Goal: Check status: Check status

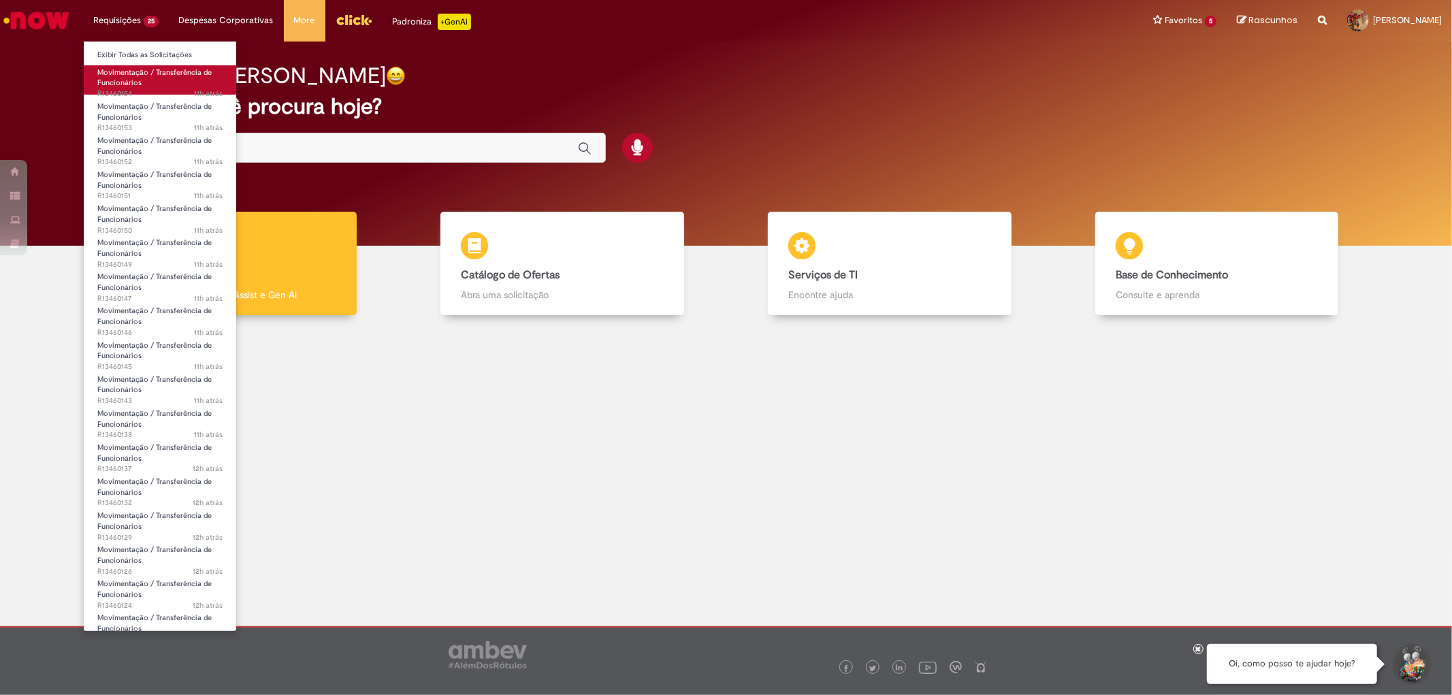
click at [148, 84] on link "Movimentação / Transferência de Funcionários 11h atrás 11 horas atrás R13460154" at bounding box center [160, 79] width 153 height 29
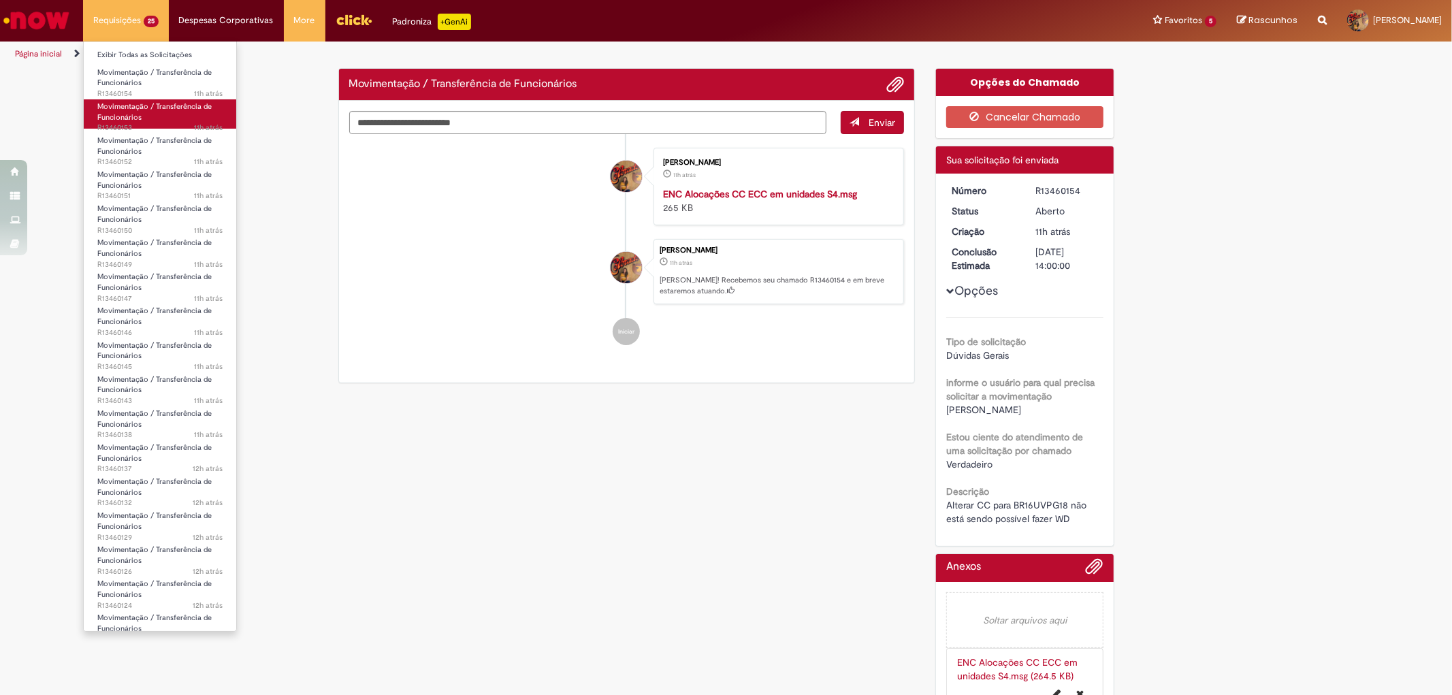
click at [159, 118] on link "Movimentação / Transferência de Funcionários 11h atrás 11 horas atrás R13460153" at bounding box center [160, 113] width 153 height 29
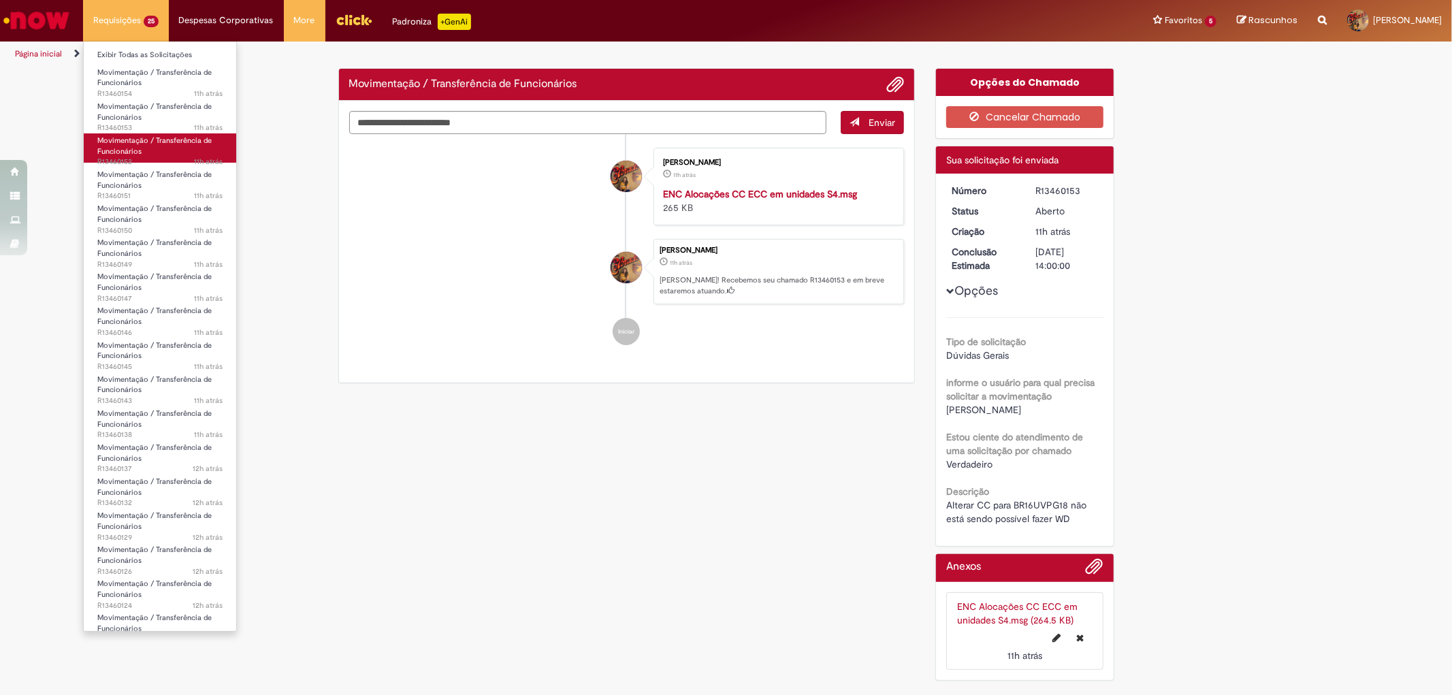
click at [172, 144] on span "Movimentação / Transferência de Funcionários" at bounding box center [154, 145] width 114 height 21
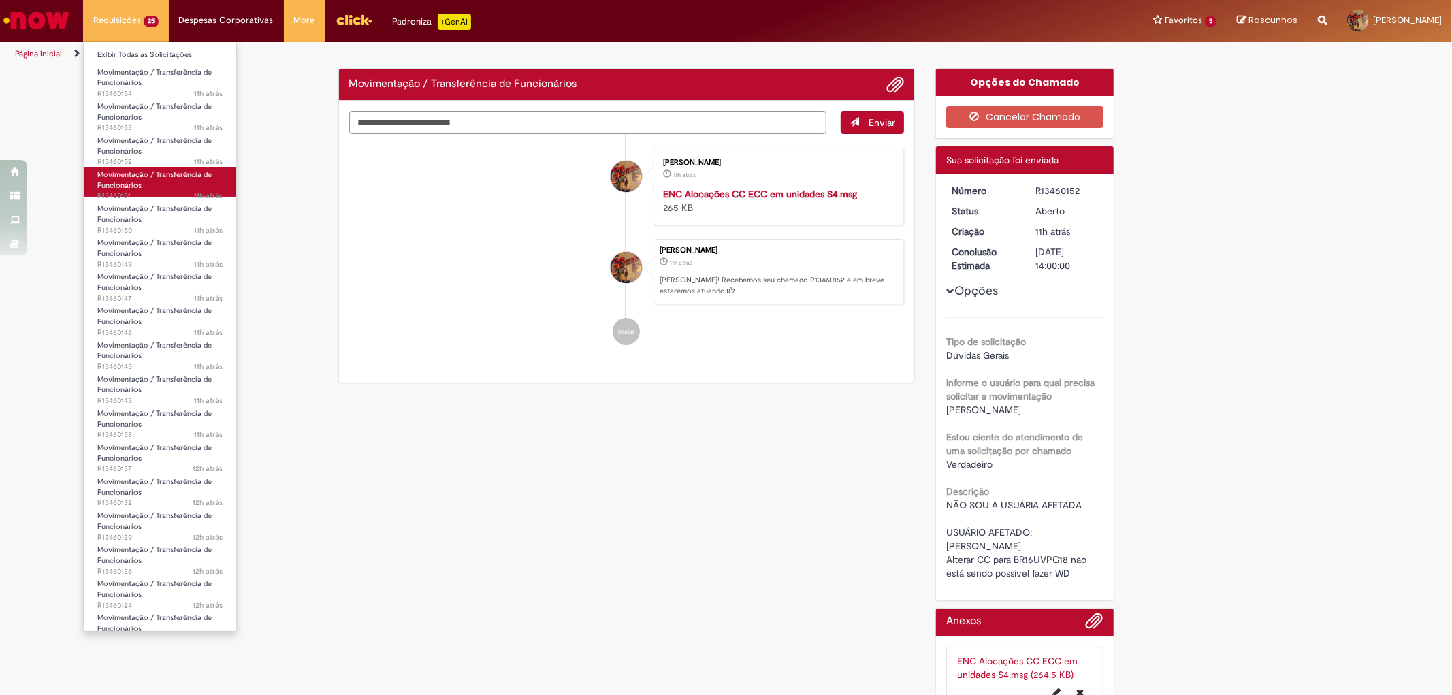
click at [172, 185] on link "Movimentação / Transferência de Funcionários 11h atrás 11 horas atrás R13460151" at bounding box center [160, 181] width 153 height 29
click at [168, 222] on link "Movimentação / Transferência de Funcionários 11h atrás 11 horas atrás R13460150" at bounding box center [160, 216] width 153 height 29
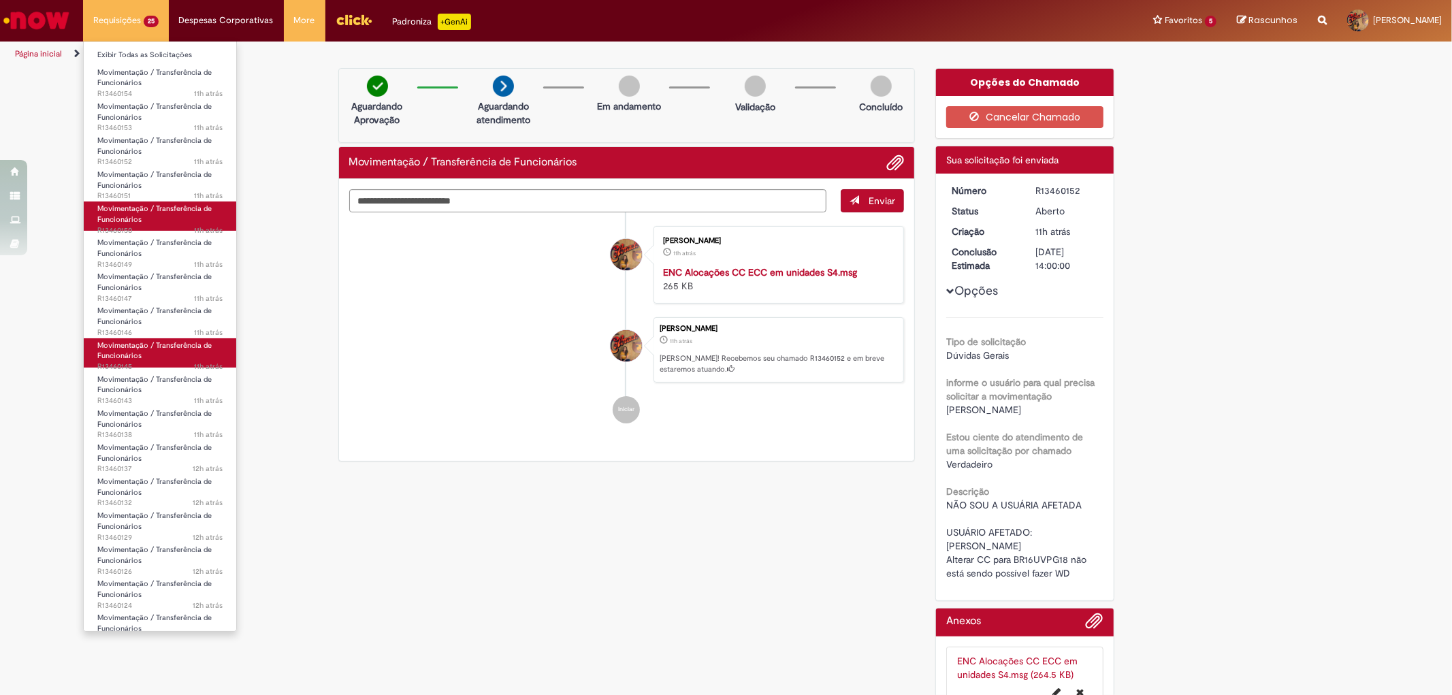
scroll to position [246, 0]
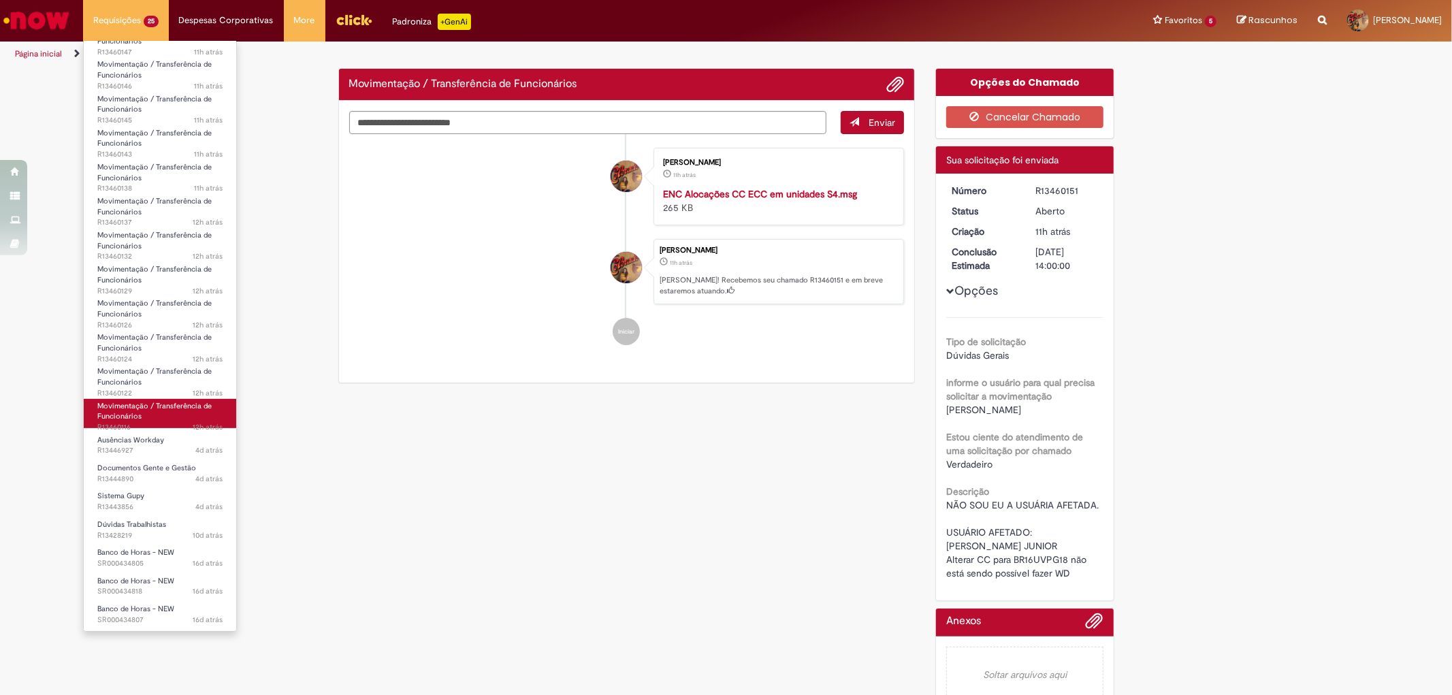
click at [131, 417] on span "Movimentação / Transferência de Funcionários" at bounding box center [154, 411] width 114 height 21
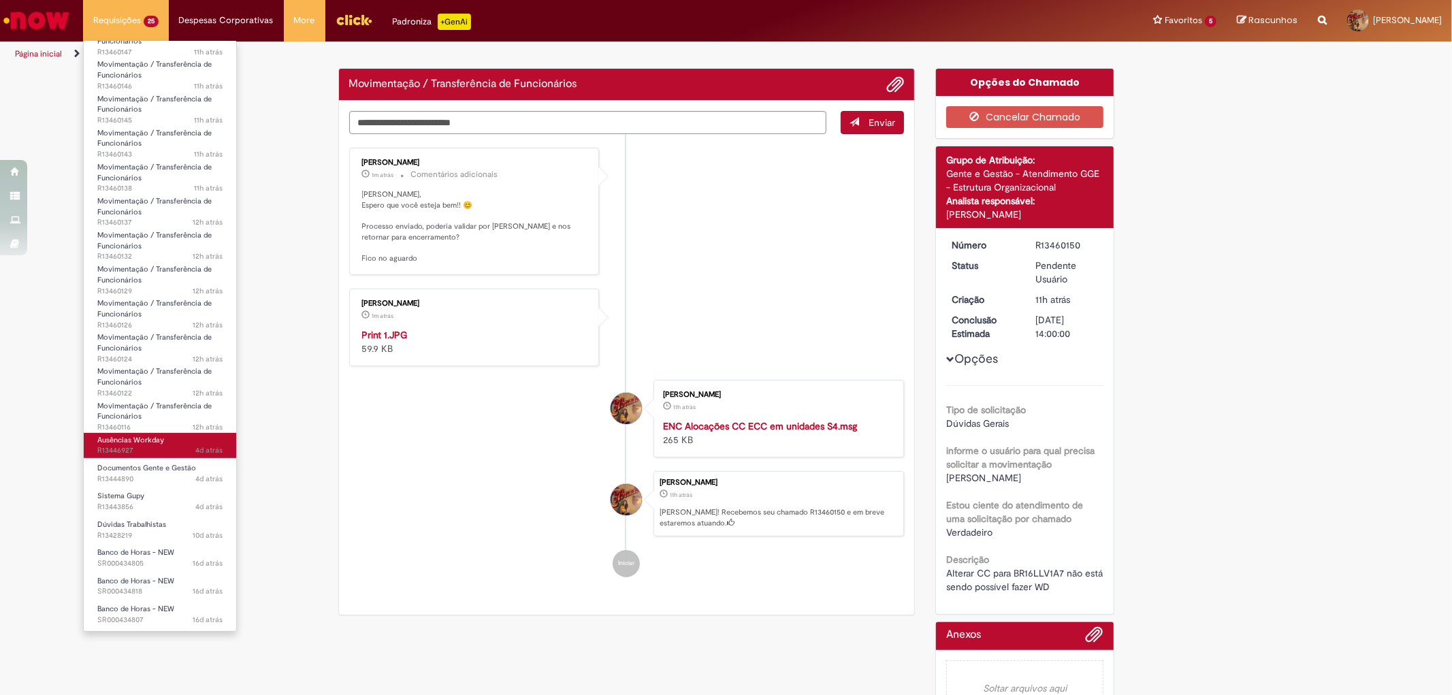
click at [128, 451] on span "4d atrás 4 dias atrás R13446927" at bounding box center [159, 450] width 125 height 11
click at [128, 423] on span "12h atrás 12 horas atrás R13460116" at bounding box center [159, 427] width 125 height 11
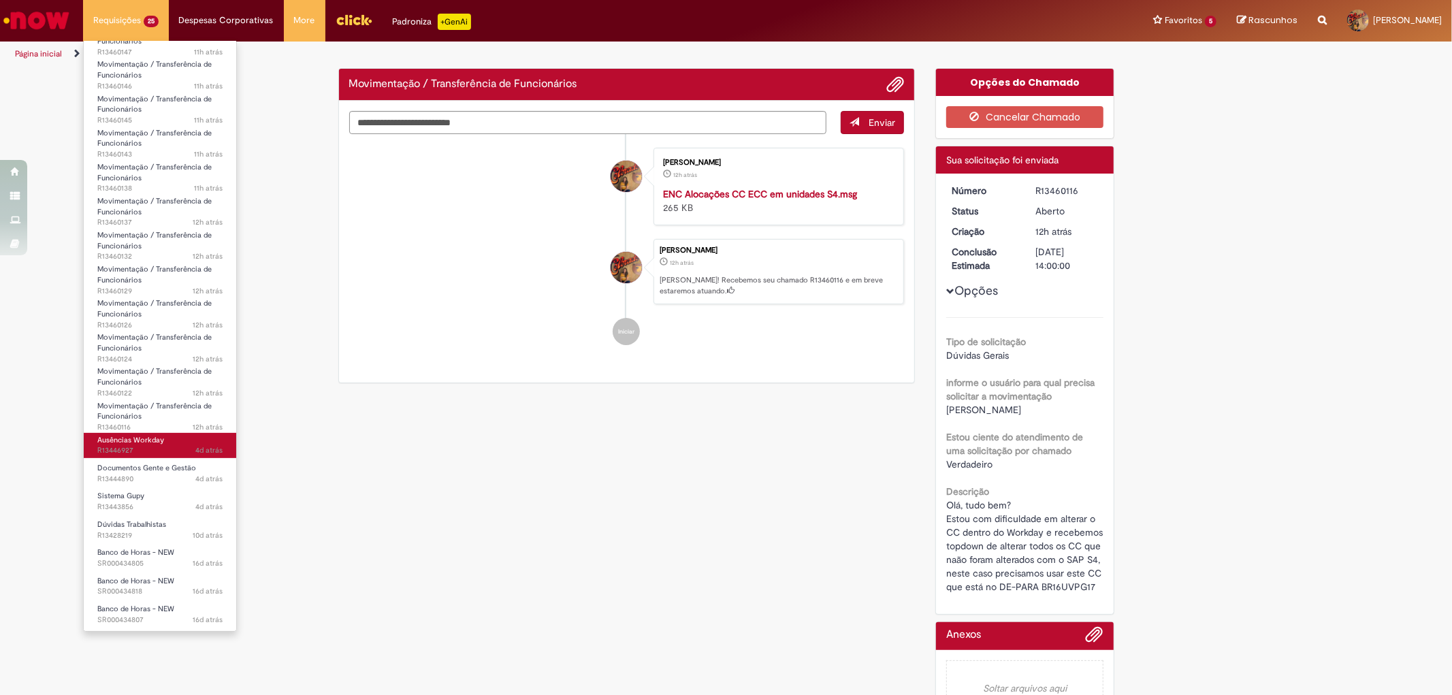
click at [140, 448] on span "4d atrás 4 dias atrás R13446927" at bounding box center [159, 450] width 125 height 11
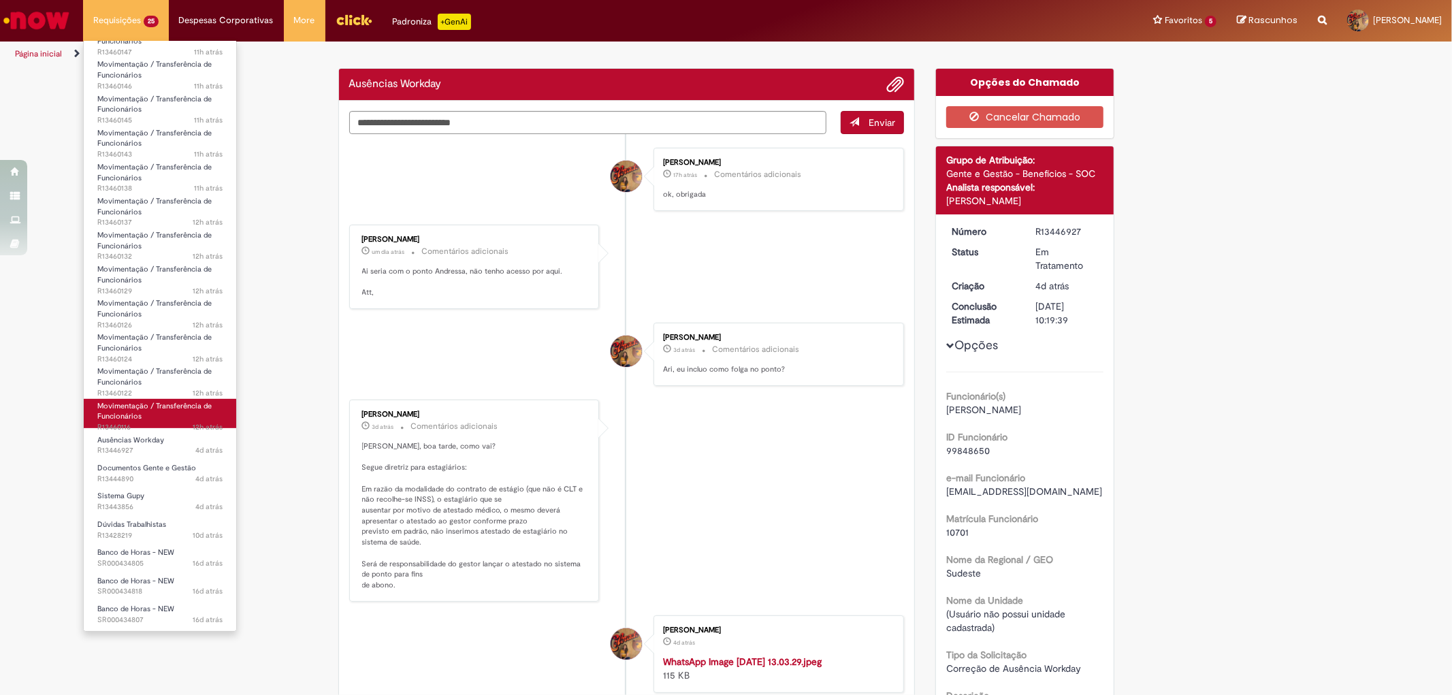
click at [140, 417] on link "Movimentação / Transferência de Funcionários 12h atrás 12 horas atrás R13460116" at bounding box center [160, 413] width 153 height 29
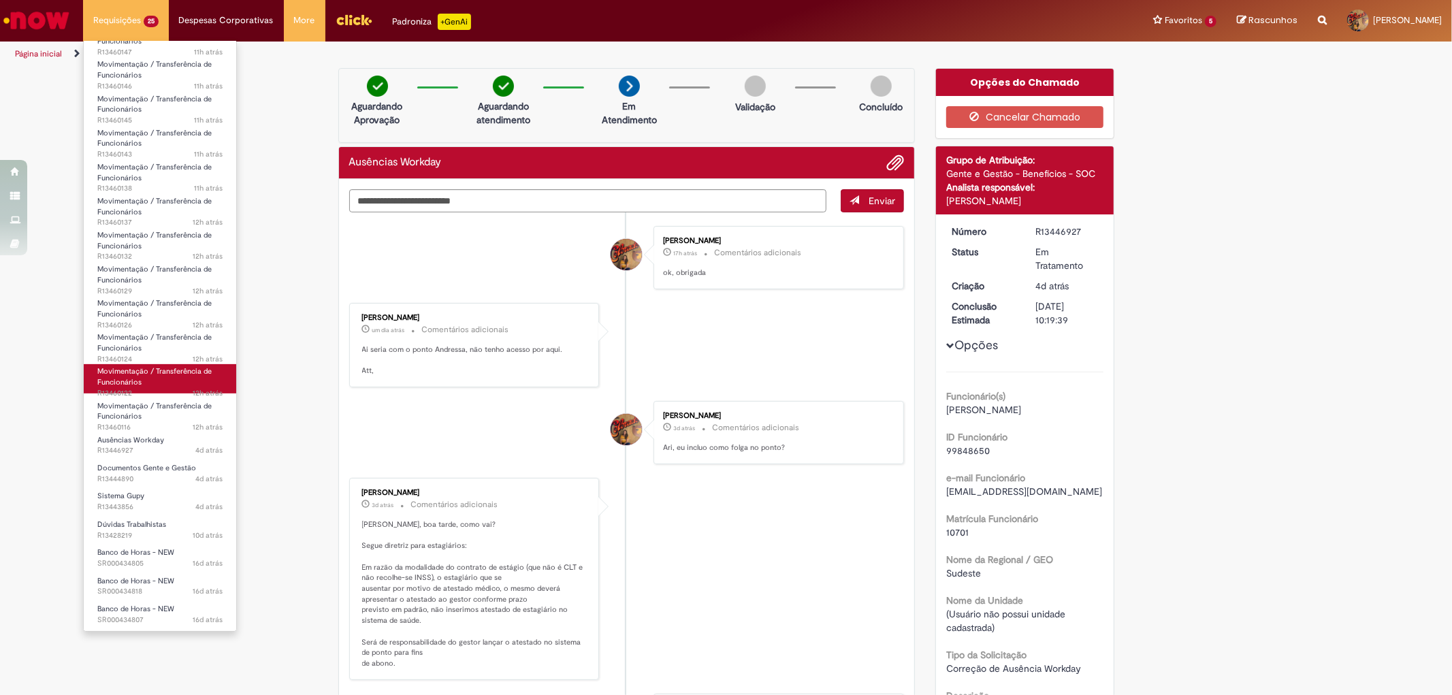
click at [138, 378] on span "Movimentação / Transferência de Funcionários" at bounding box center [154, 376] width 114 height 21
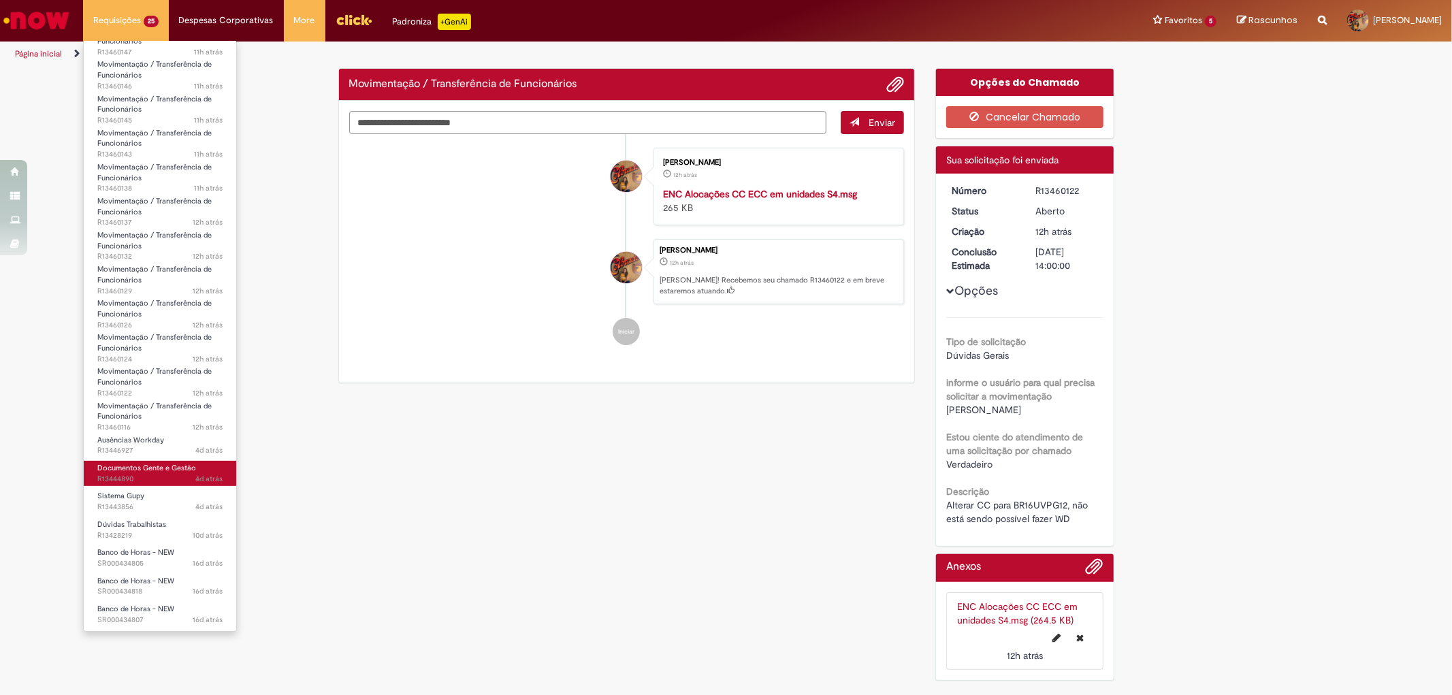
click at [144, 468] on span "Documentos Gente e Gestão" at bounding box center [146, 468] width 99 height 10
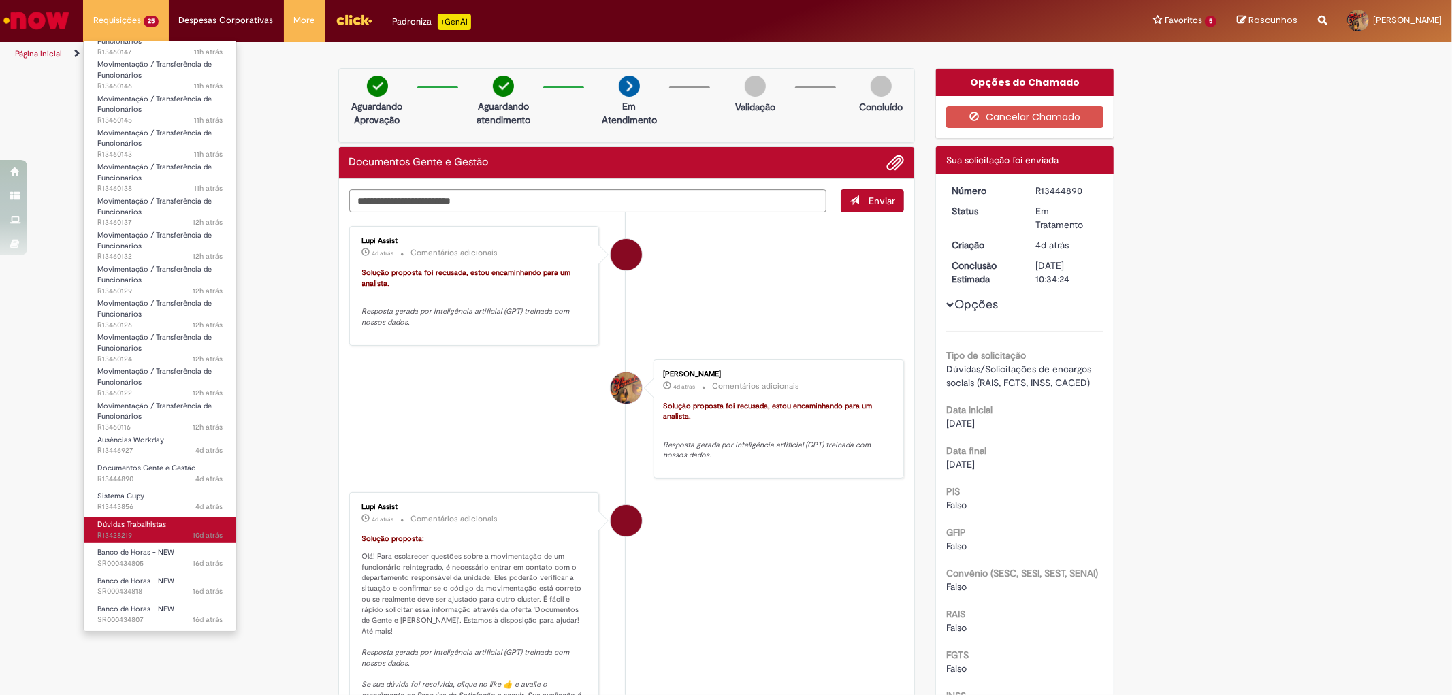
click at [161, 536] on span "10d atrás 10 dias atrás R13428219" at bounding box center [159, 535] width 125 height 11
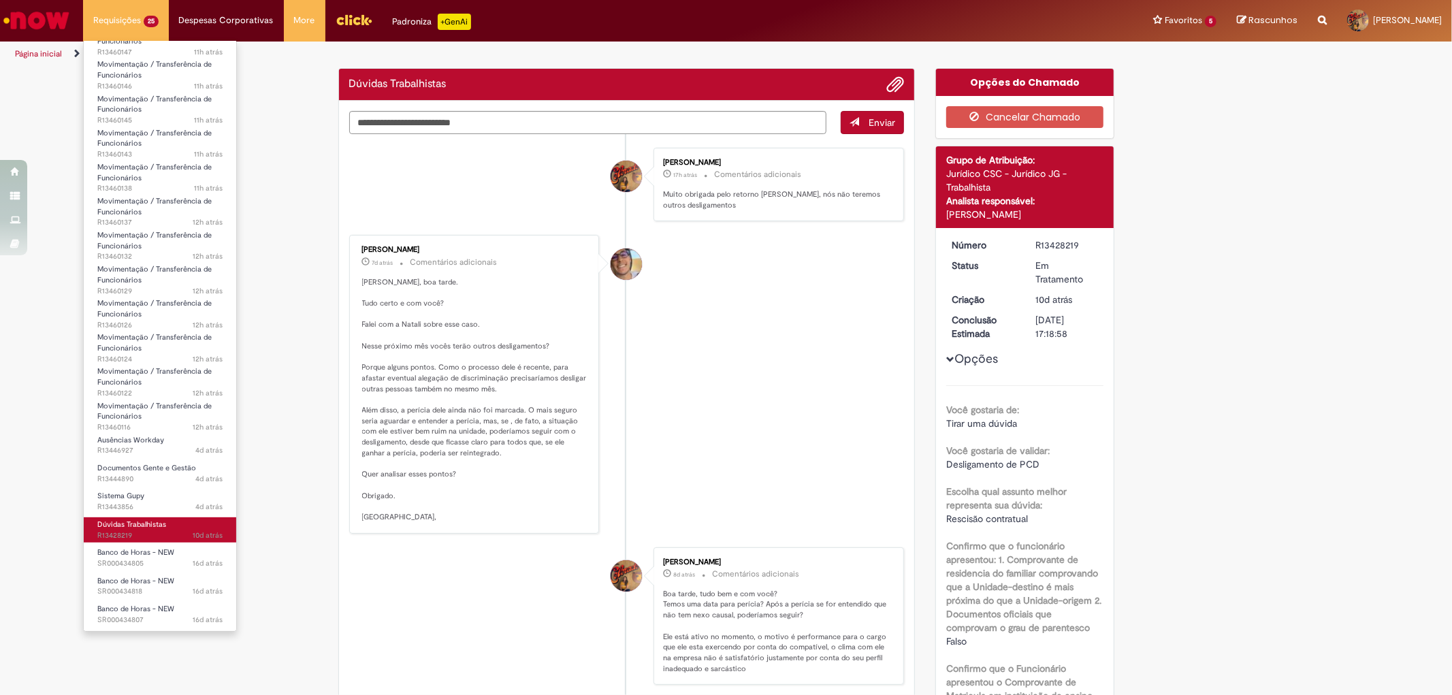
click at [155, 527] on span "Dúvidas Trabalhistas" at bounding box center [131, 524] width 69 height 10
click at [154, 494] on link "Sistema Gupy 4d atrás 4 dias atrás R13443856" at bounding box center [160, 501] width 153 height 25
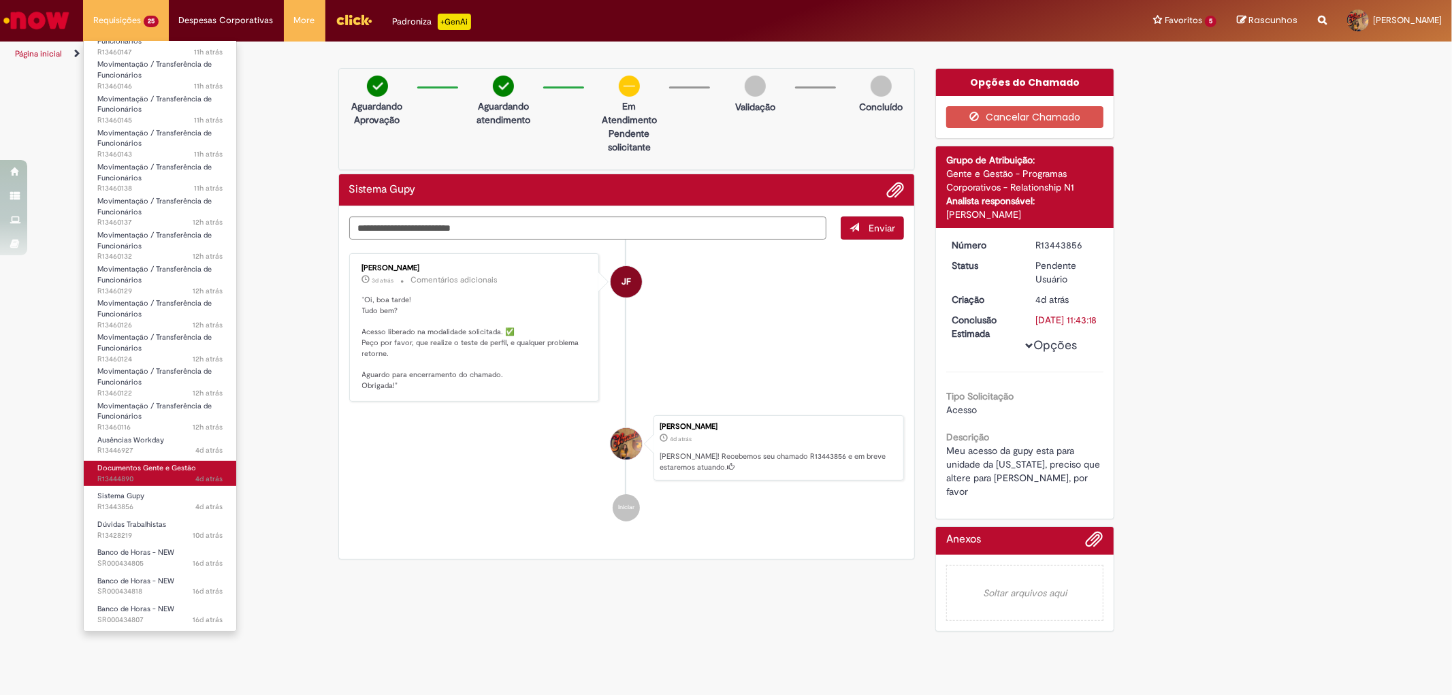
click at [143, 467] on span "Documentos Gente e Gestão" at bounding box center [146, 468] width 99 height 10
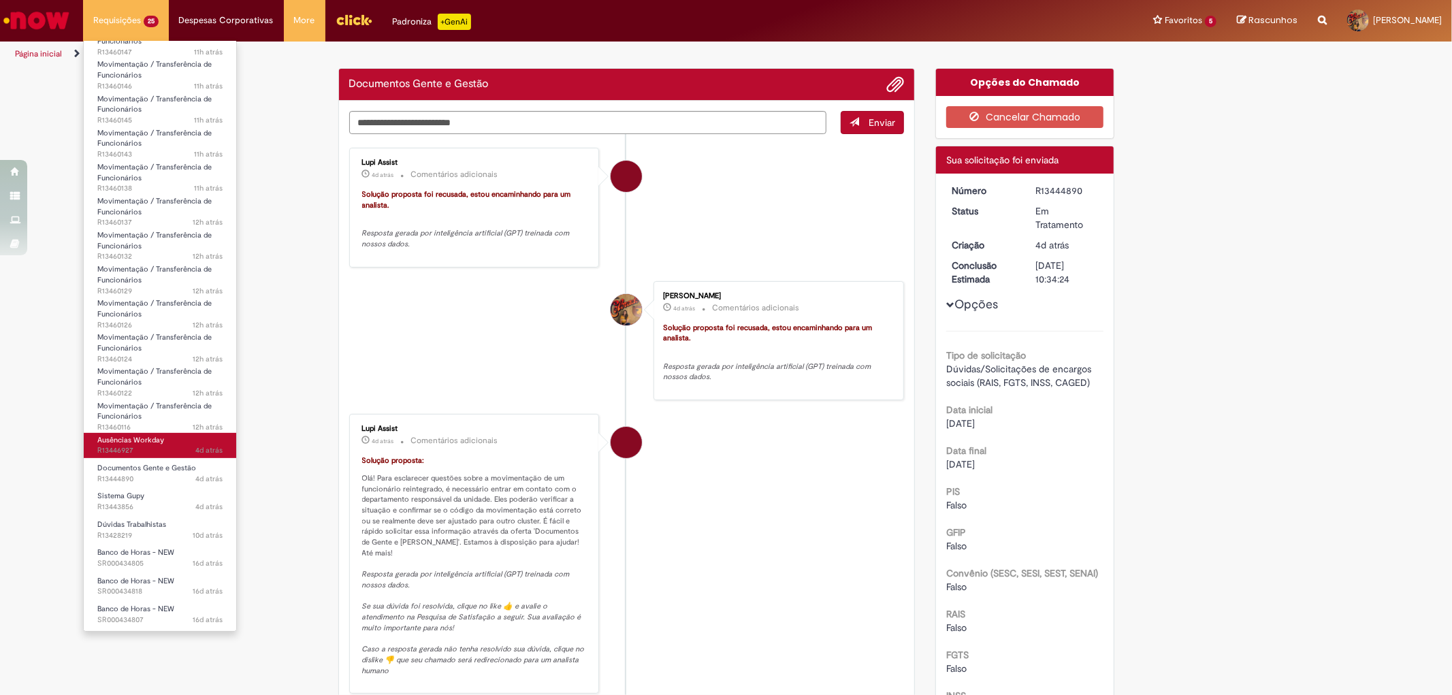
click at [137, 437] on span "Ausências Workday" at bounding box center [130, 440] width 67 height 10
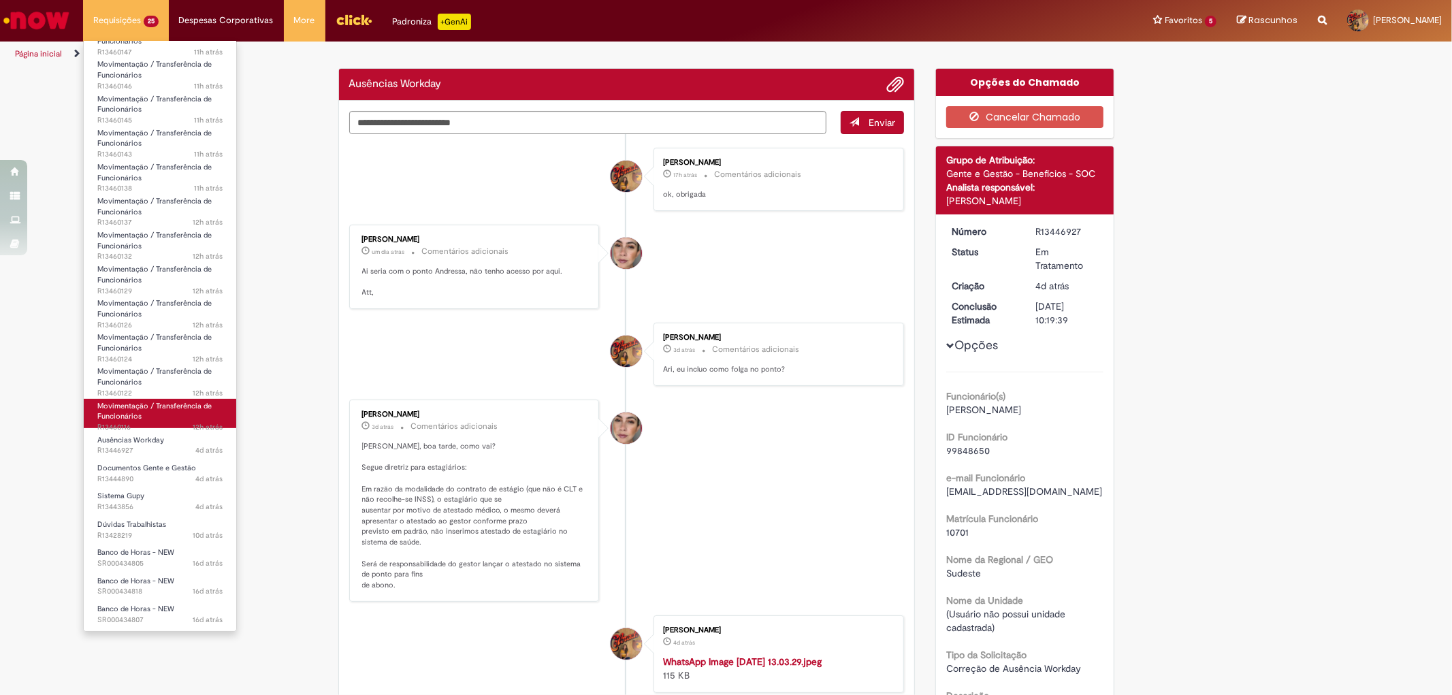
click at [133, 417] on span "Movimentação / Transferência de Funcionários" at bounding box center [154, 411] width 114 height 21
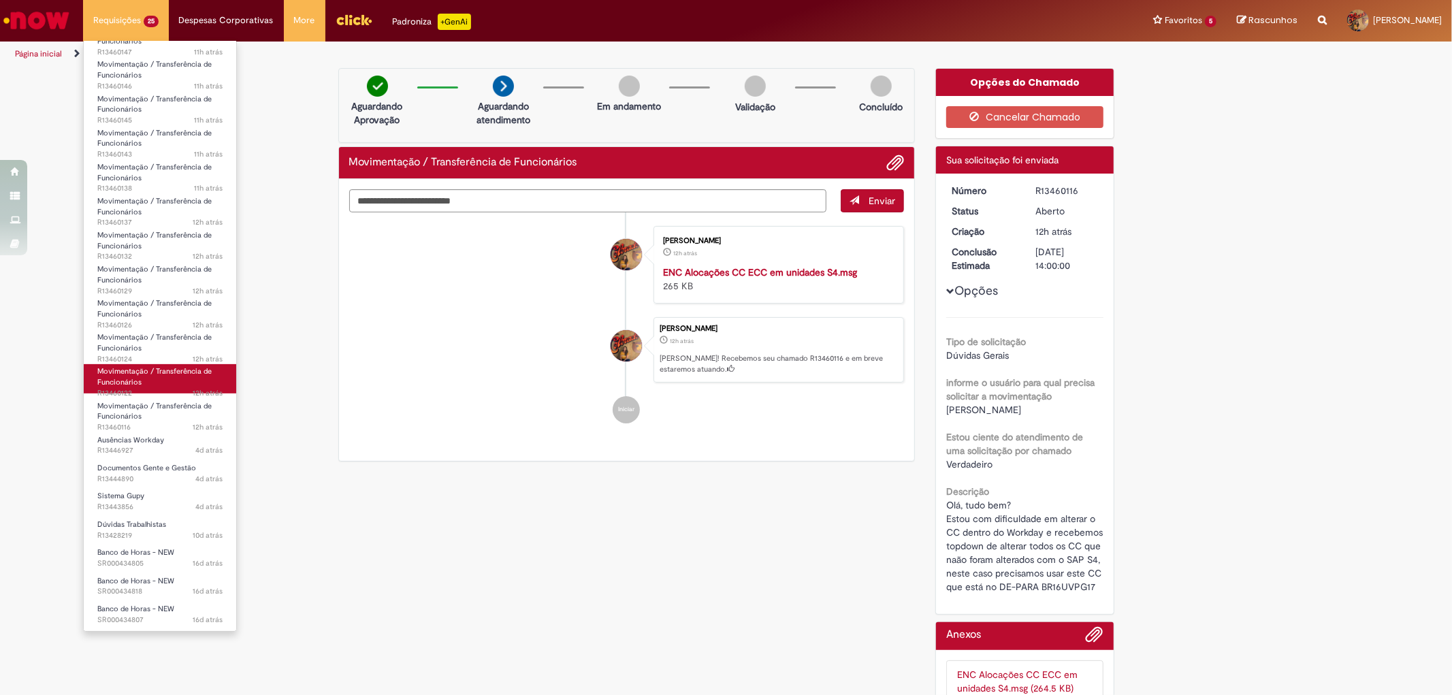
click at [138, 385] on span "Movimentação / Transferência de Funcionários" at bounding box center [154, 376] width 114 height 21
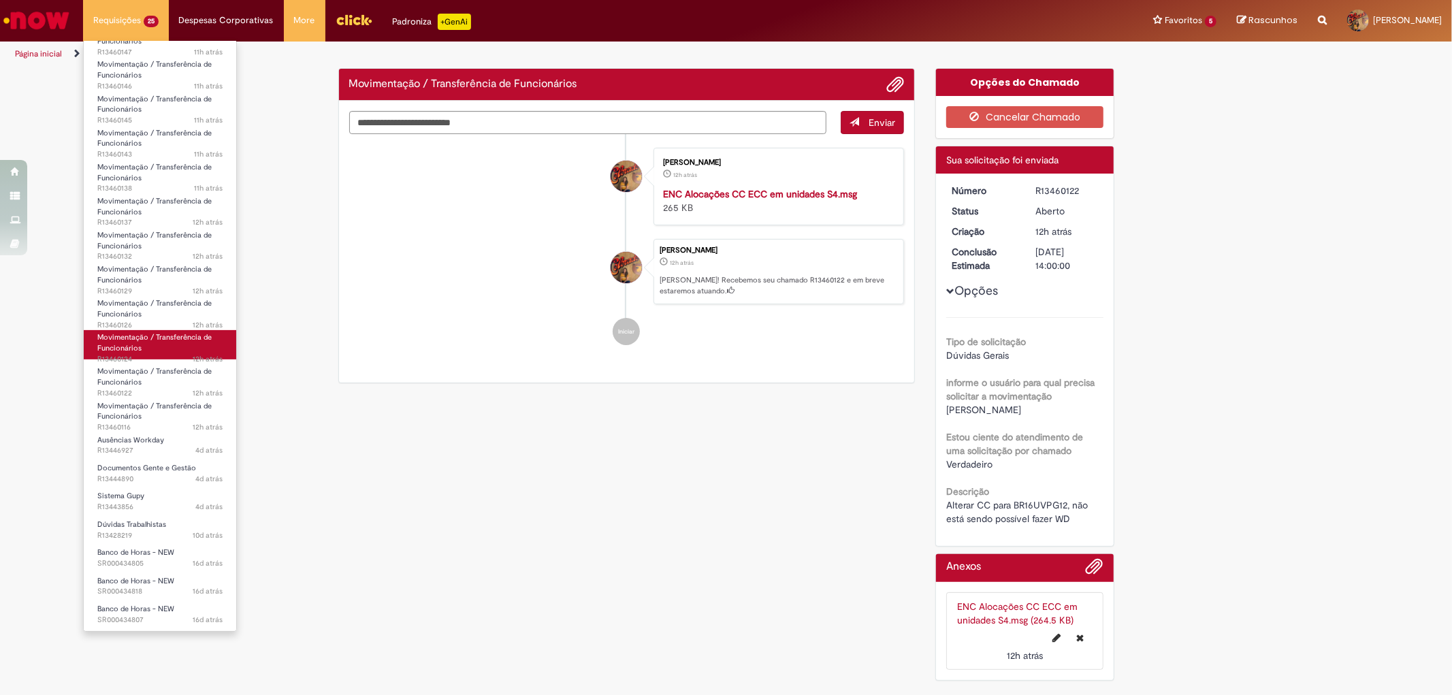
click at [169, 341] on span "Movimentação / Transferência de Funcionários" at bounding box center [154, 342] width 114 height 21
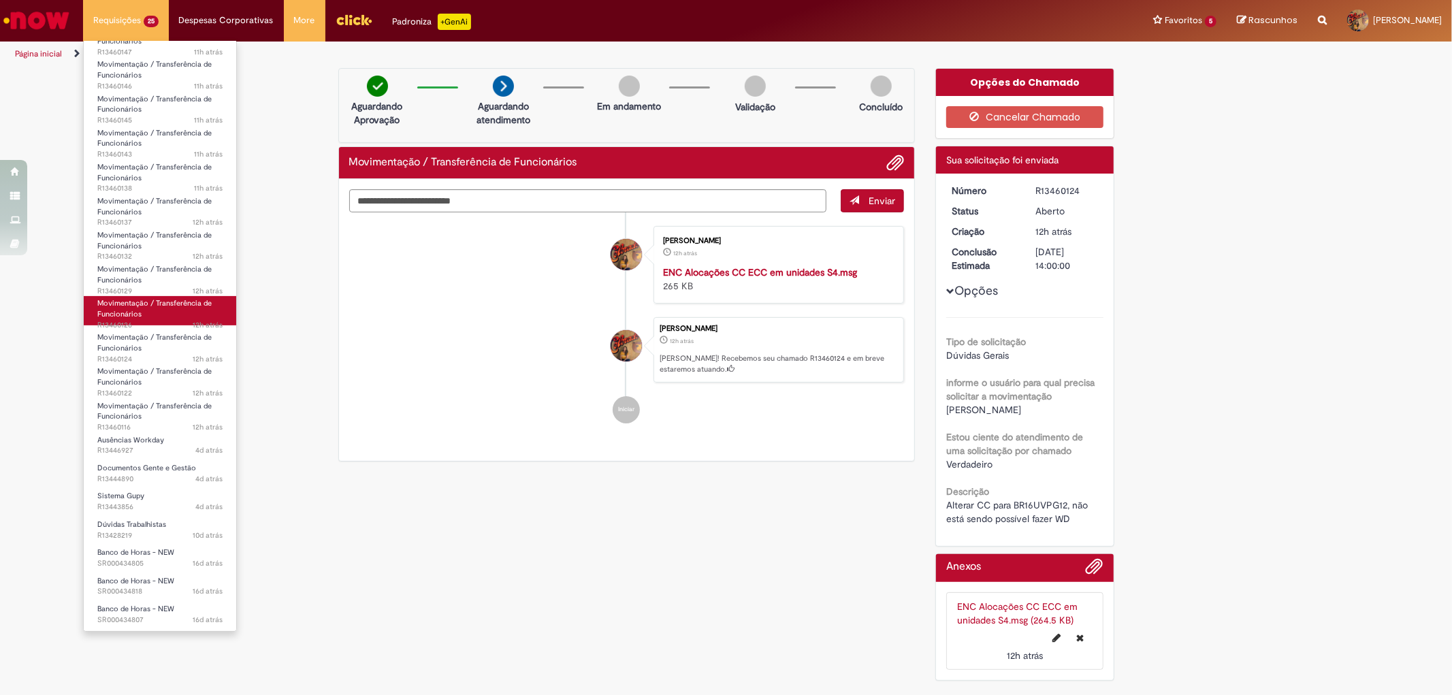
click at [165, 304] on span "Movimentação / Transferência de Funcionários" at bounding box center [154, 308] width 114 height 21
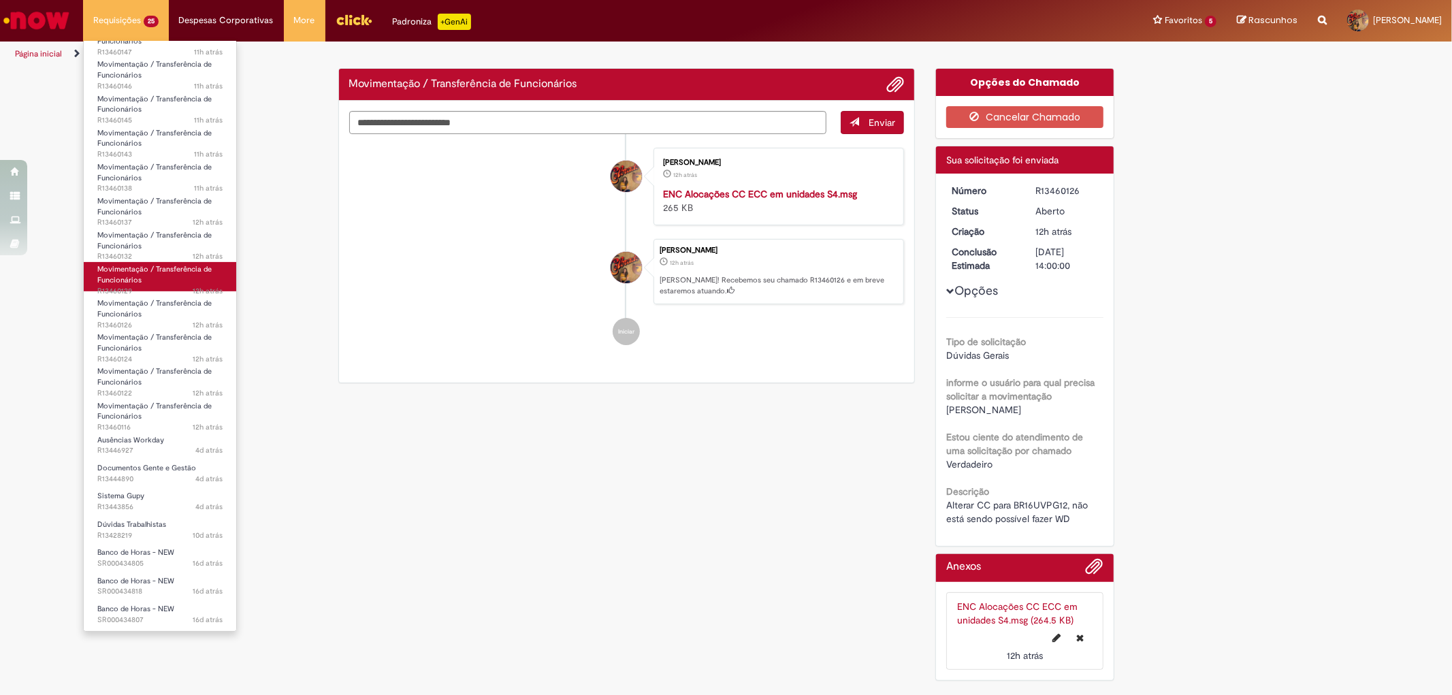
click at [165, 271] on span "Movimentação / Transferência de Funcionários" at bounding box center [154, 274] width 114 height 21
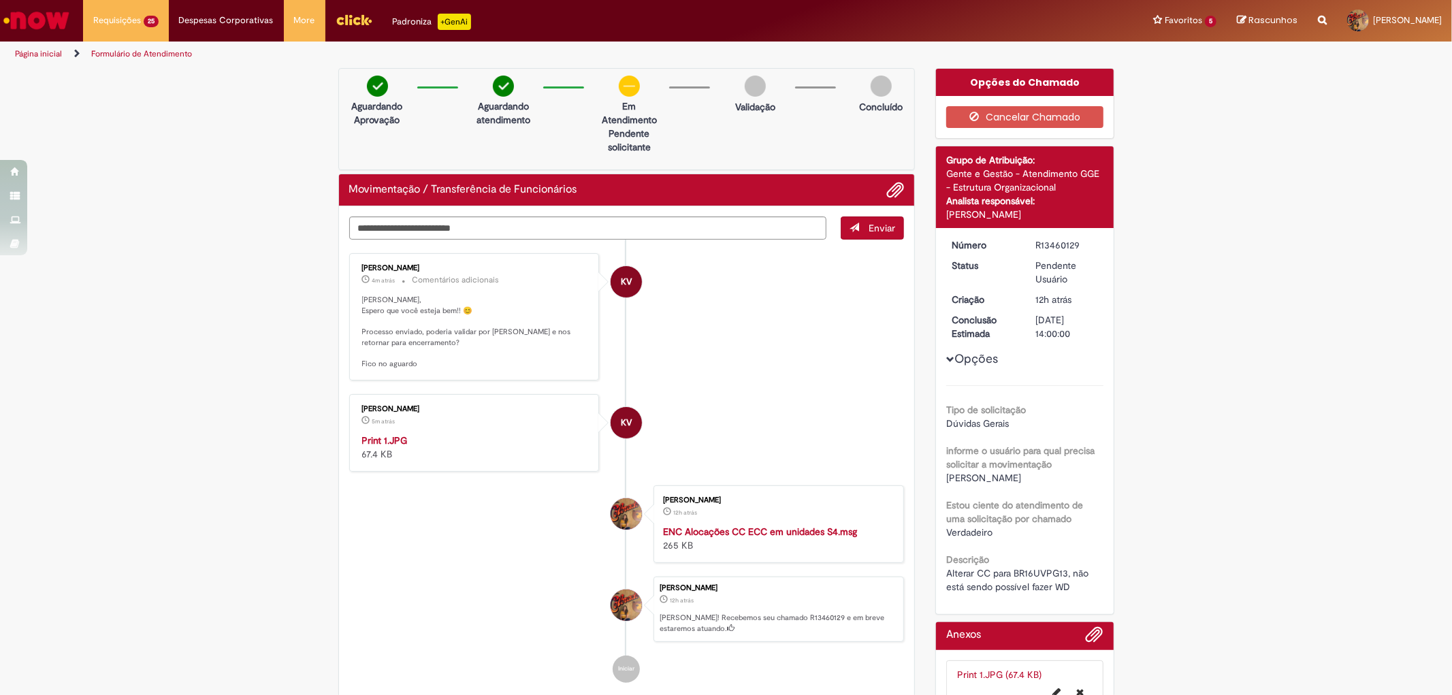
scroll to position [198, 0]
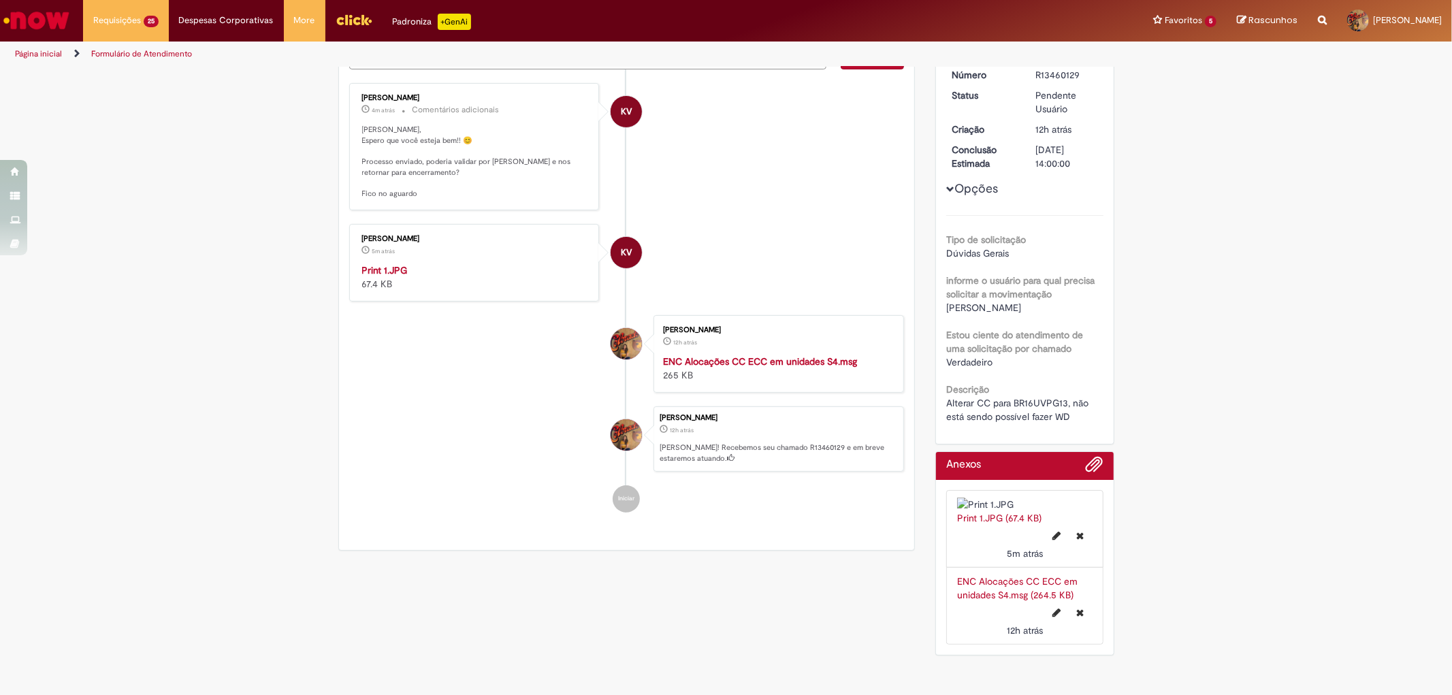
click at [484, 283] on div "Print 1.JPG 67.4 KB" at bounding box center [475, 276] width 227 height 27
click at [490, 243] on p "5m atrás 5 minutos atrás" at bounding box center [475, 250] width 227 height 14
click at [485, 263] on img "Histórico de tíquete" at bounding box center [475, 263] width 227 height 0
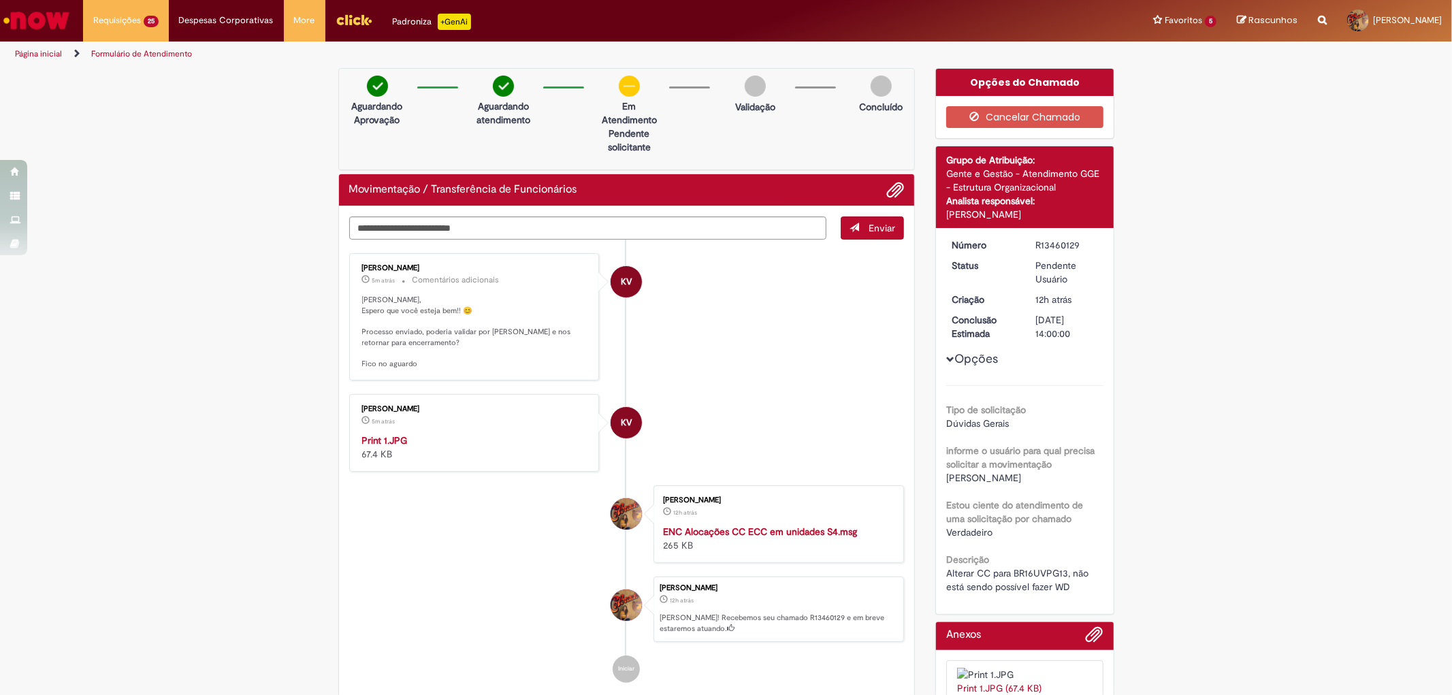
click at [1239, 363] on div "Verificar Código de Barras Aguardando Aprovação Aguardando atendimento Em Atend…" at bounding box center [726, 450] width 1452 height 765
click at [566, 225] on textarea "Digite sua mensagem aqui..." at bounding box center [588, 228] width 478 height 23
type textarea "**********"
